Goal: Task Accomplishment & Management: Use online tool/utility

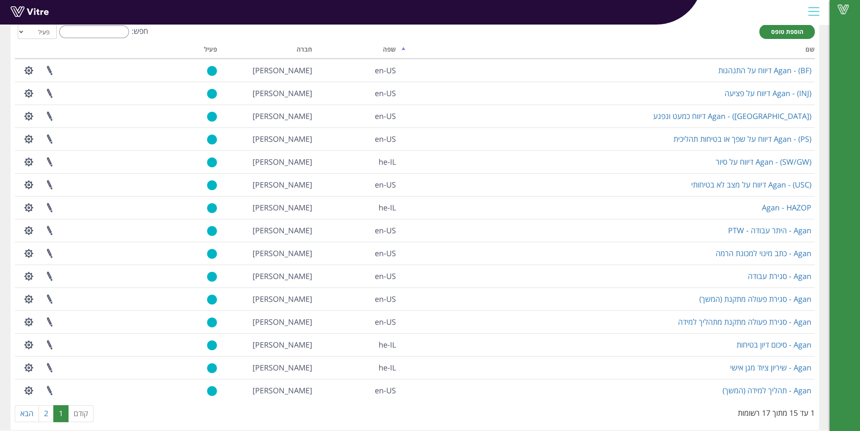
scroll to position [56, 0]
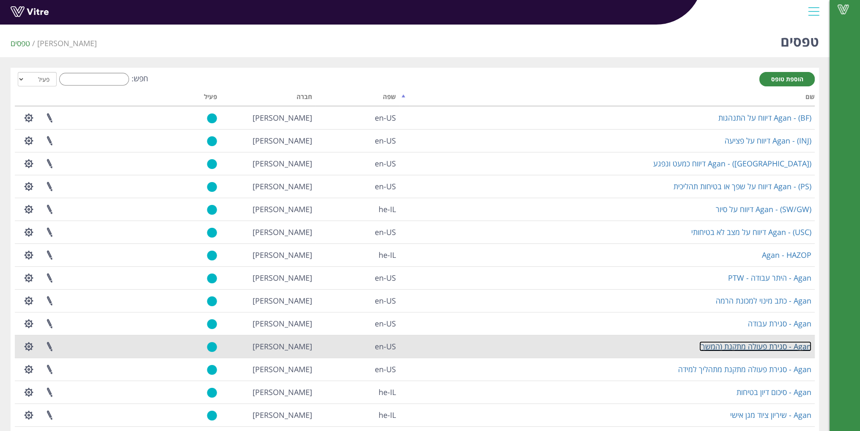
click at [726, 350] on link "Agan - סגירת פעולה מתקנת (המשך)" at bounding box center [755, 346] width 112 height 10
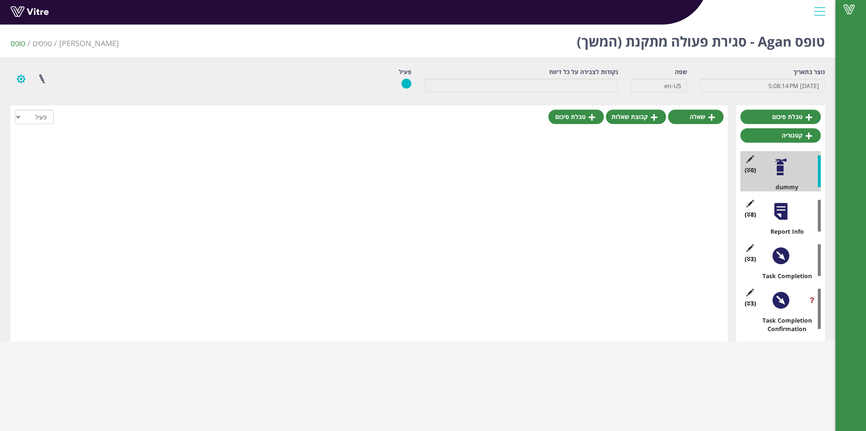
click at [23, 79] on button "button" at bounding box center [21, 79] width 21 height 22
click at [42, 74] on link at bounding box center [41, 79] width 21 height 22
